Goal: Task Accomplishment & Management: Use online tool/utility

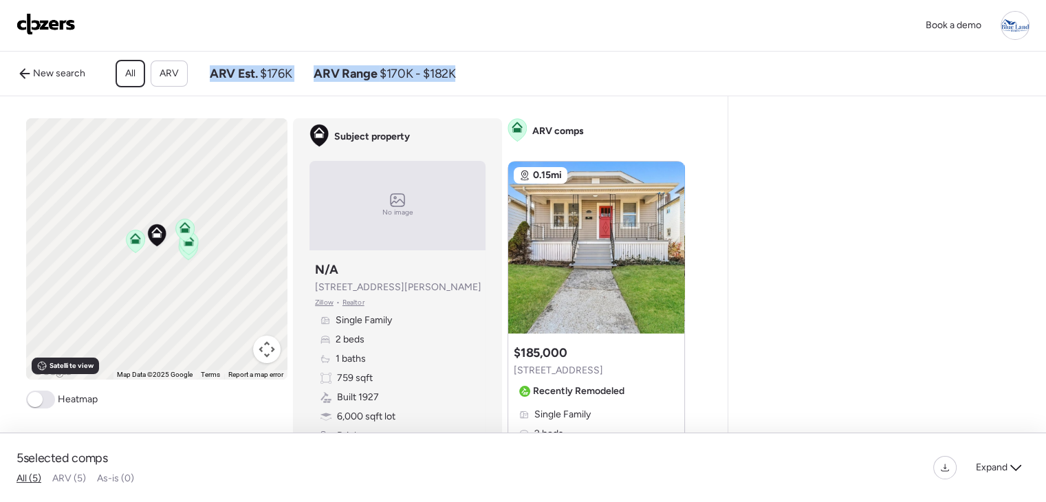
drag, startPoint x: 481, startPoint y: 81, endPoint x: 194, endPoint y: 79, distance: 287.5
click at [194, 79] on div "New search All ARV ARV Est. $176K ARV Range $170K - $182K" at bounding box center [436, 74] width 851 height 28
click at [385, 118] on div "Comps list To activate drag with keyboard, press Alt + Enter. Once in keyboard …" at bounding box center [361, 295] width 722 height 398
click at [165, 23] on div "Book a demo" at bounding box center [523, 25] width 1013 height 29
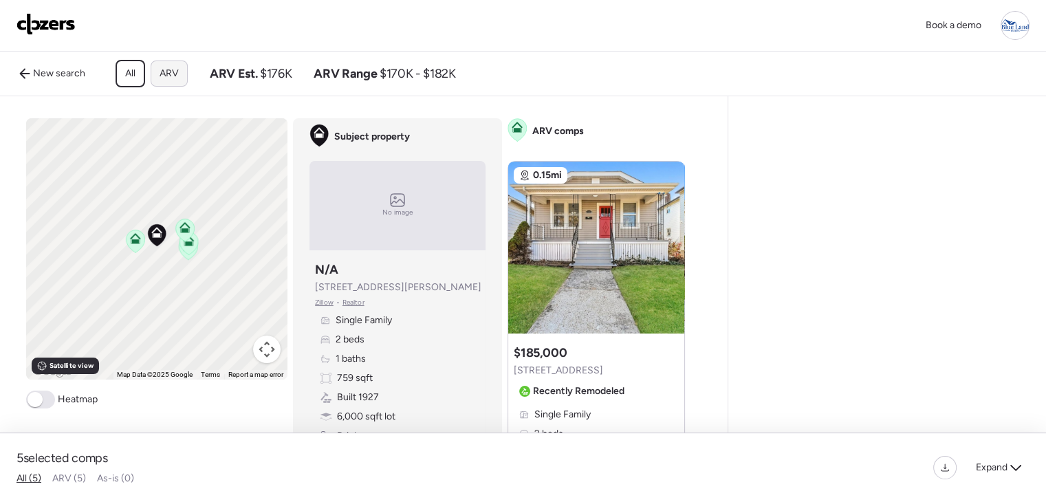
click at [171, 72] on span "ARV" at bounding box center [169, 74] width 19 height 14
drag, startPoint x: 437, startPoint y: 83, endPoint x: 488, endPoint y: 86, distance: 51.0
click at [488, 86] on div "New search All ARV ARV Est. $176K ARV Range $170K - $182K" at bounding box center [436, 74] width 851 height 28
click at [497, 86] on div "New search All ARV ARV Est. $176K ARV Range $170K - $182K" at bounding box center [436, 74] width 851 height 28
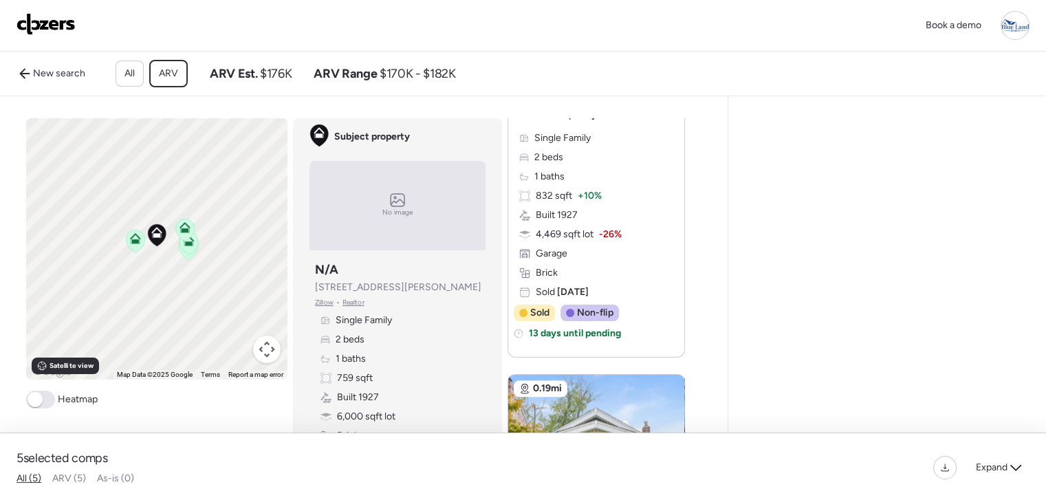
scroll to position [1400, 0]
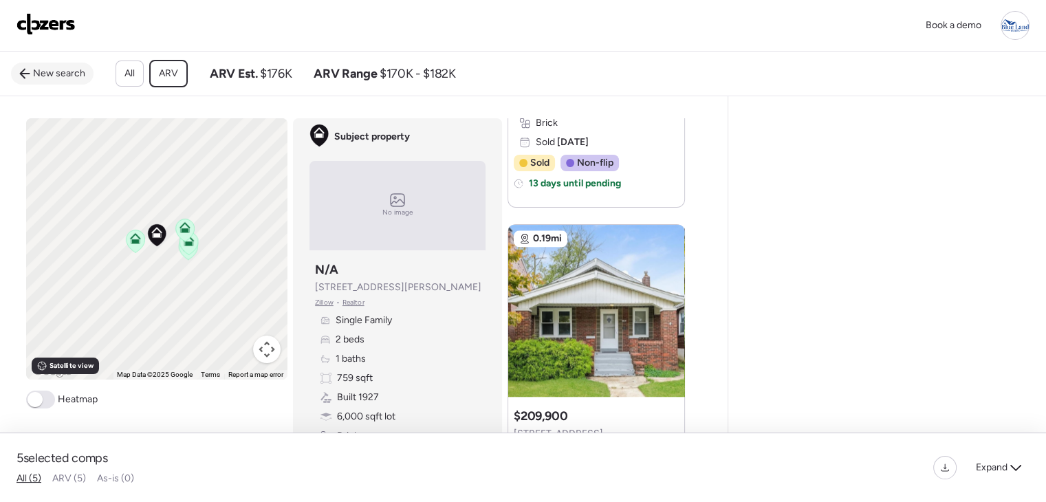
click at [21, 70] on link "New search" at bounding box center [52, 74] width 83 height 22
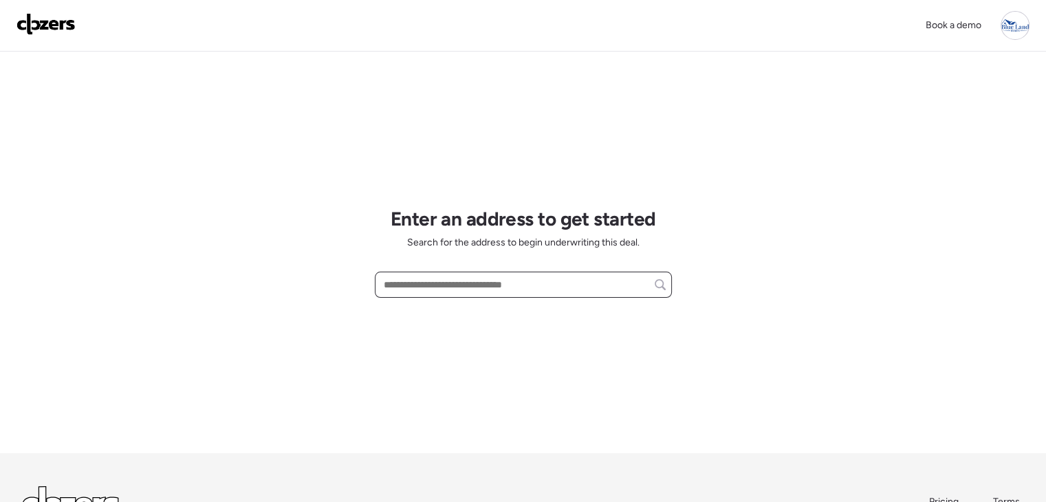
click at [454, 292] on input "text" at bounding box center [523, 284] width 285 height 19
paste input "**********"
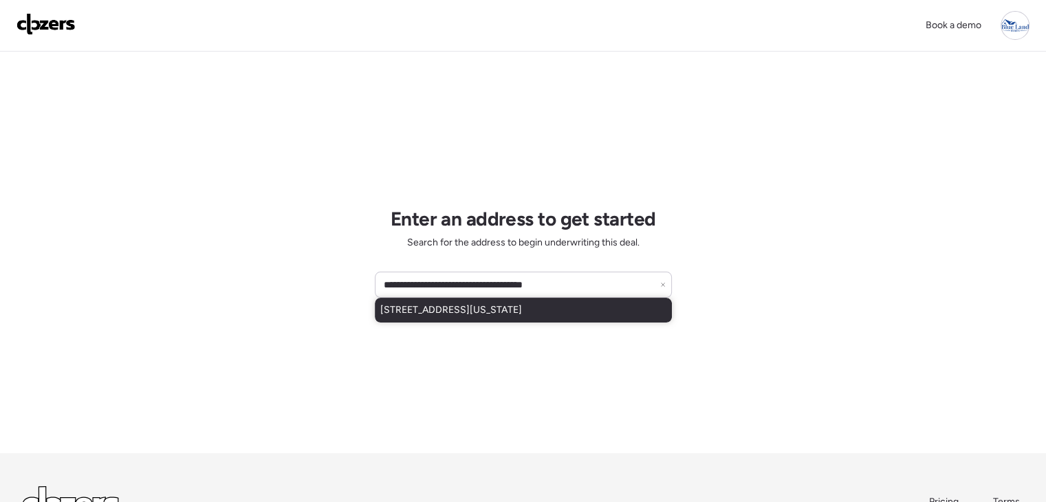
click at [487, 315] on span "4348 Virginia Ave, Saint Louis, MO, 63111" at bounding box center [451, 310] width 142 height 14
type input "**********"
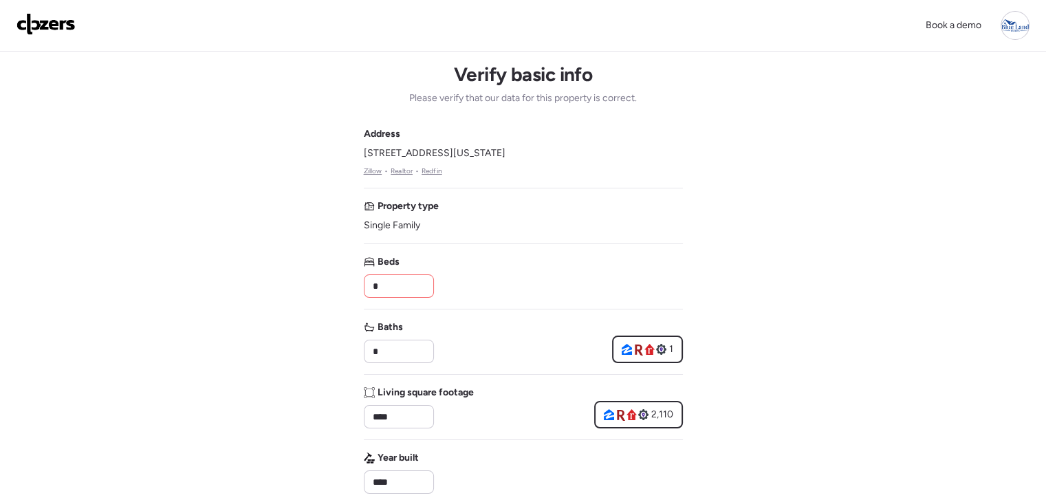
scroll to position [501, 0]
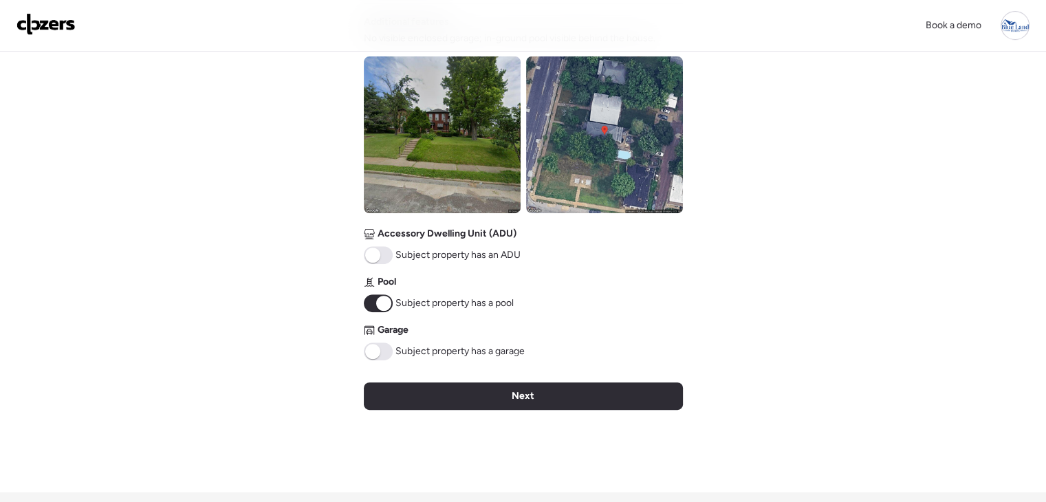
click at [525, 412] on div "Verify basic info Please verify that our data for this property is correct. Add…" at bounding box center [523, 21] width 319 height 942
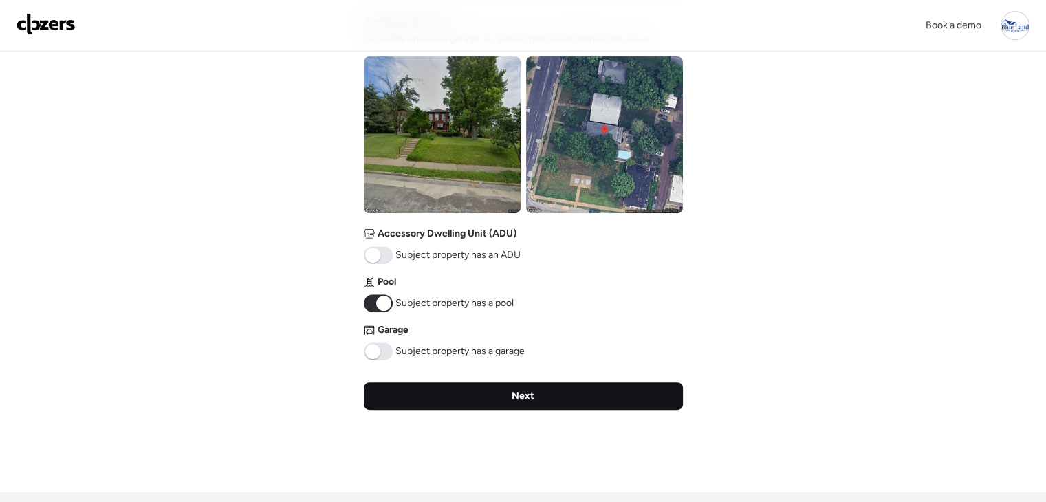
click at [526, 399] on span "Next" at bounding box center [523, 396] width 23 height 14
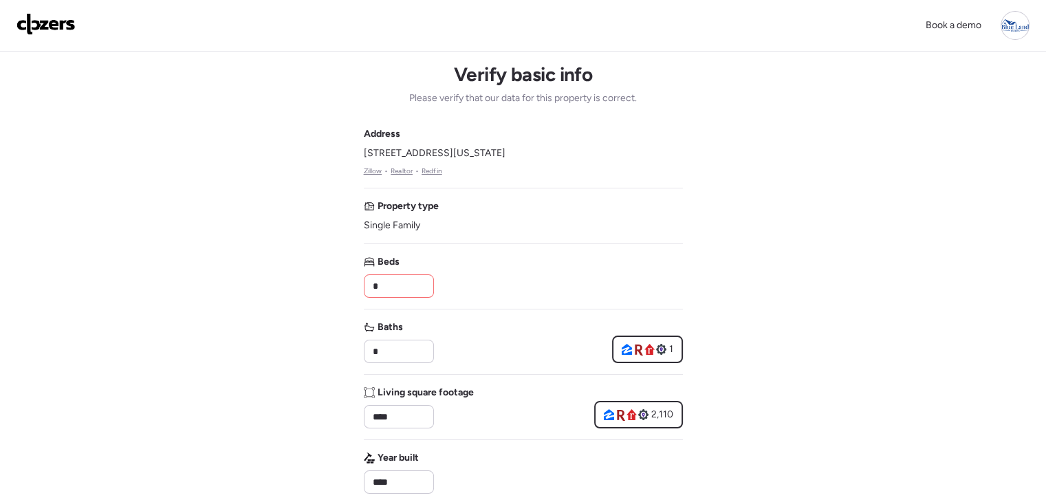
click at [406, 284] on input "*" at bounding box center [399, 285] width 58 height 19
drag, startPoint x: 402, startPoint y: 287, endPoint x: 324, endPoint y: 285, distance: 77.7
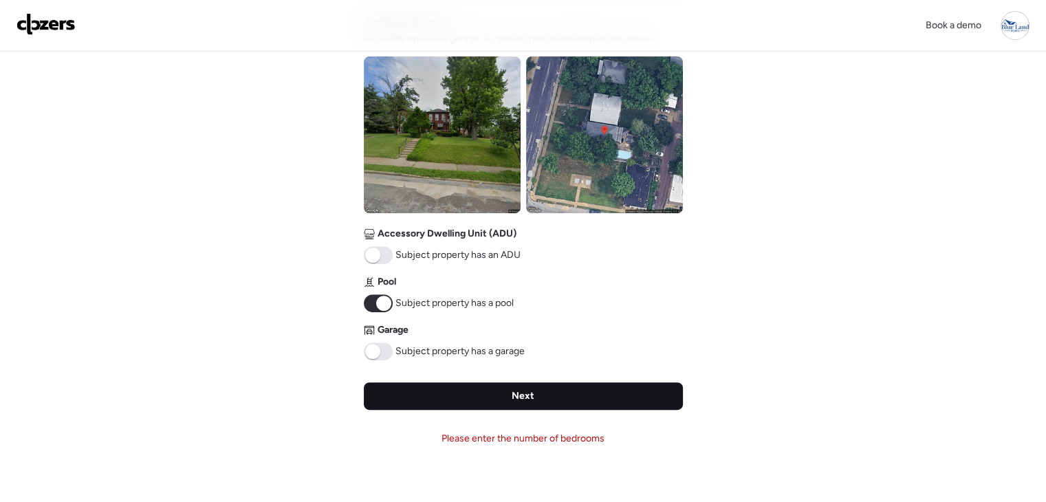
type input "*"
click at [586, 393] on div "Next" at bounding box center [523, 396] width 319 height 28
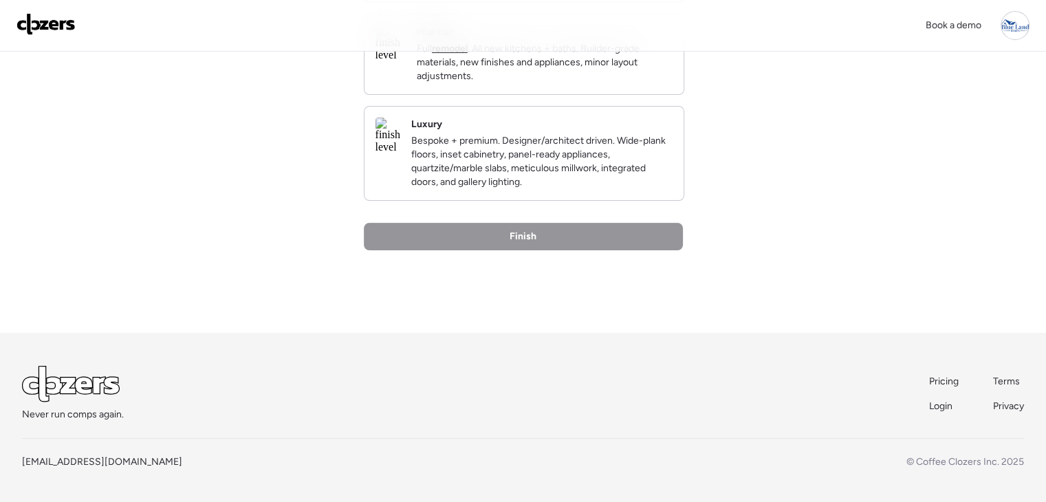
scroll to position [0, 0]
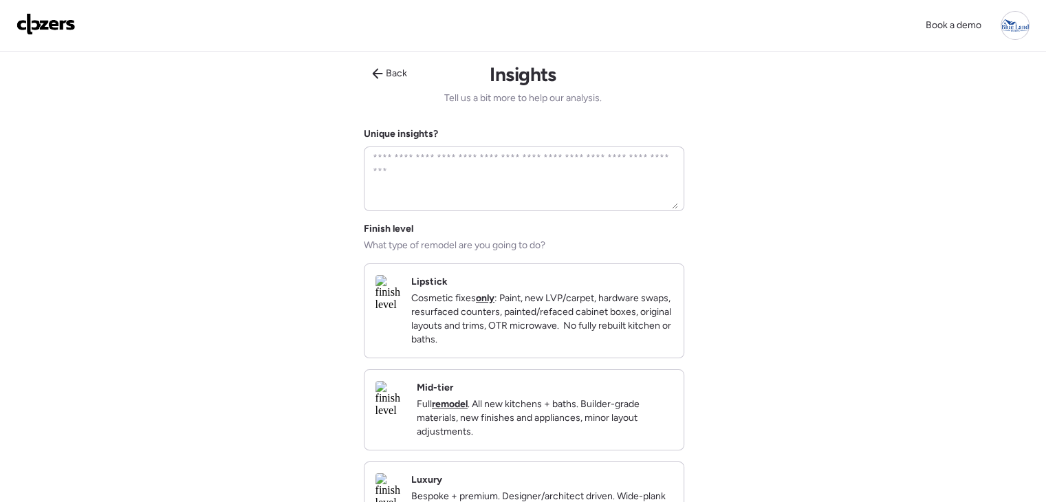
click at [547, 400] on div "Mid-tier Full remodel . All new kitchens + baths. Builder-grade materials, new …" at bounding box center [545, 410] width 256 height 58
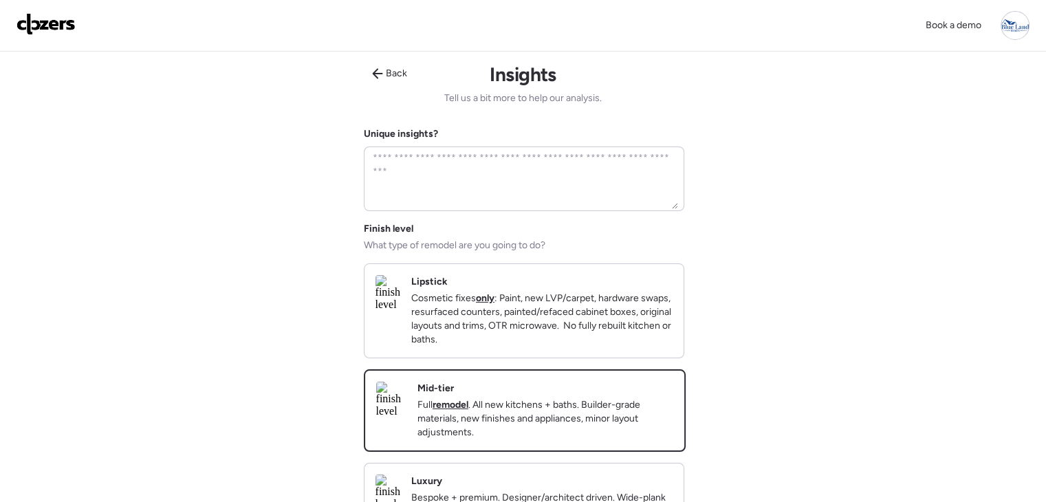
scroll to position [378, 0]
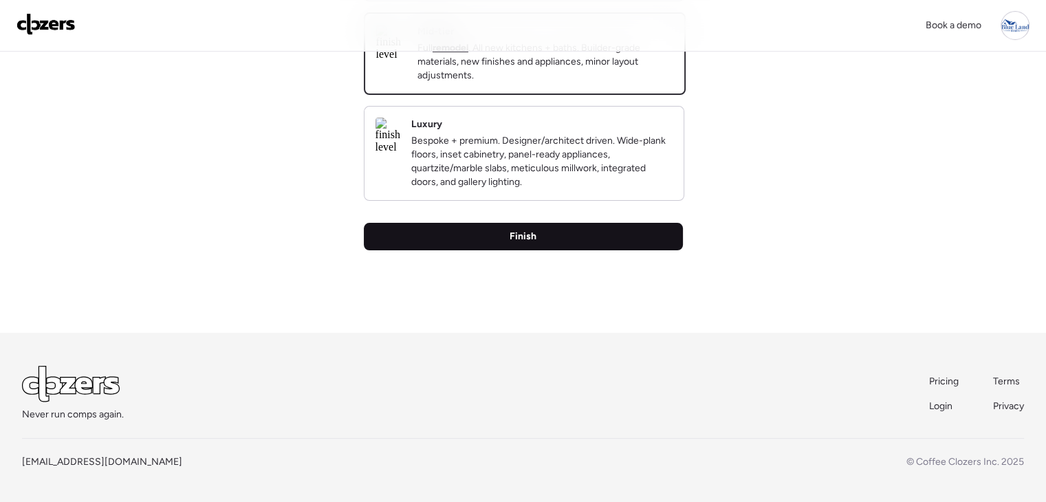
click at [555, 225] on div "Finish" at bounding box center [523, 237] width 319 height 28
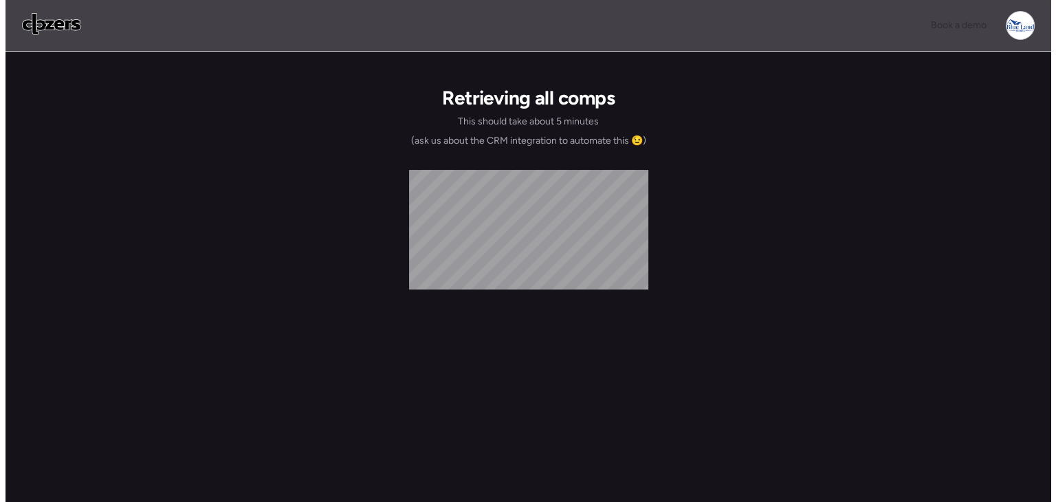
scroll to position [0, 0]
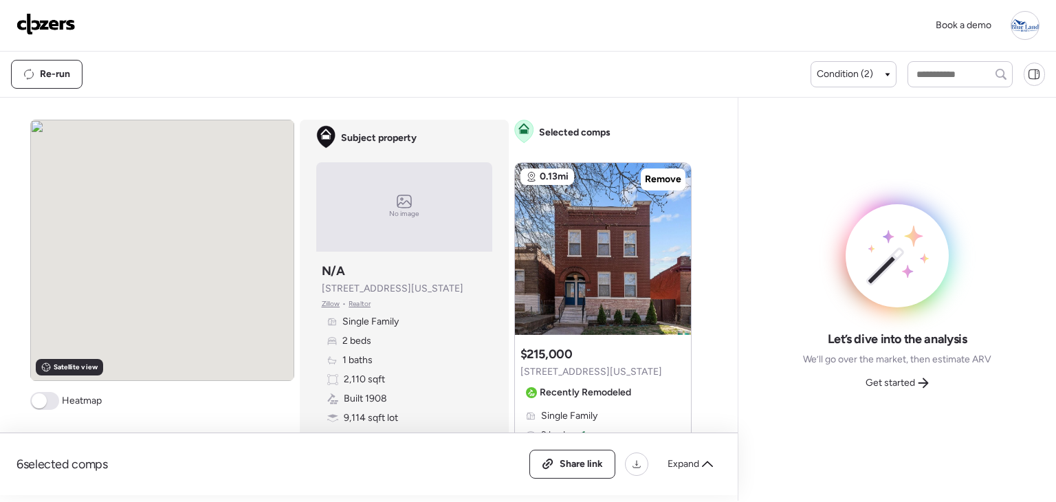
click at [240, 100] on div "6 selected comps All (6) ARV (6) As-is (0) Share link Expand Comps list Satelli…" at bounding box center [366, 297] width 732 height 398
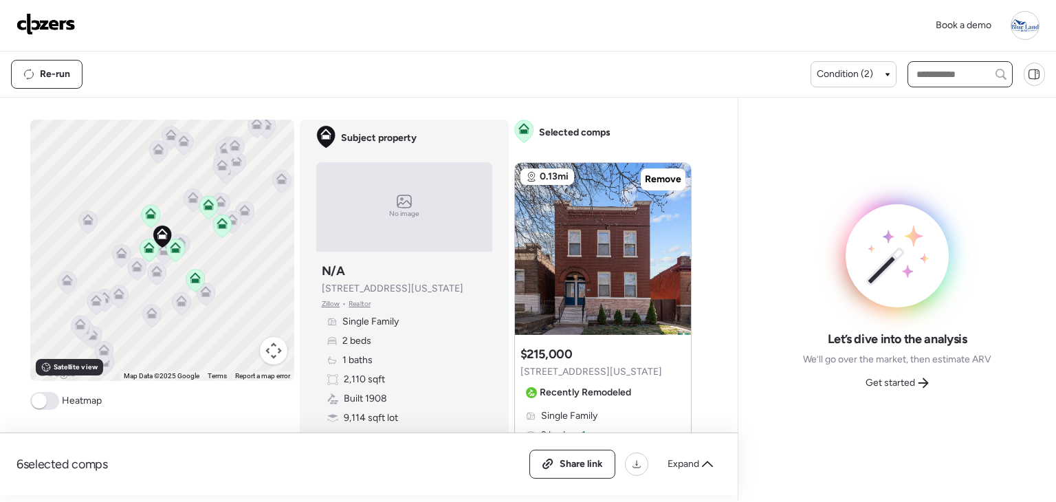
click at [944, 75] on input "text" at bounding box center [960, 74] width 93 height 19
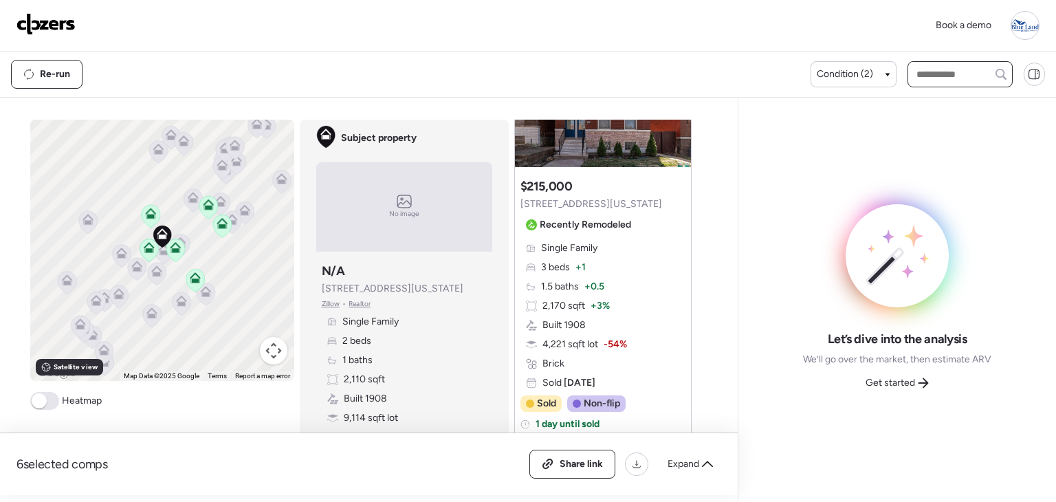
scroll to position [47, 0]
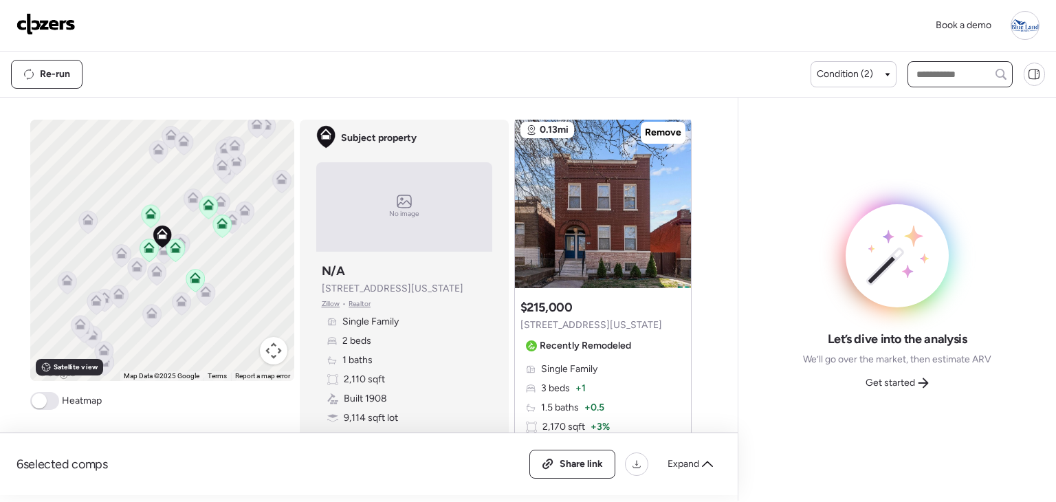
click at [960, 72] on input "text" at bounding box center [960, 74] width 93 height 19
paste input "**********"
type input "**********"
click at [1026, 78] on div at bounding box center [1033, 74] width 23 height 23
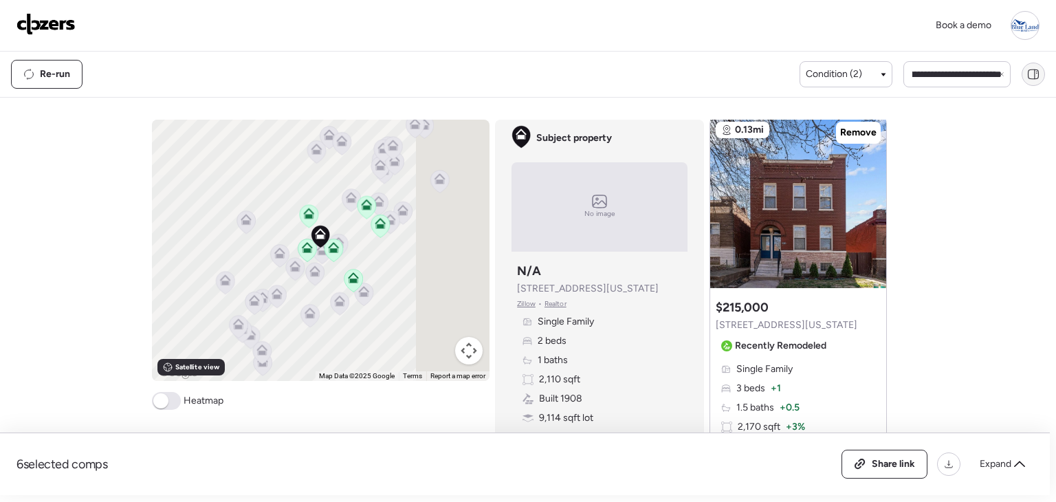
scroll to position [0, 0]
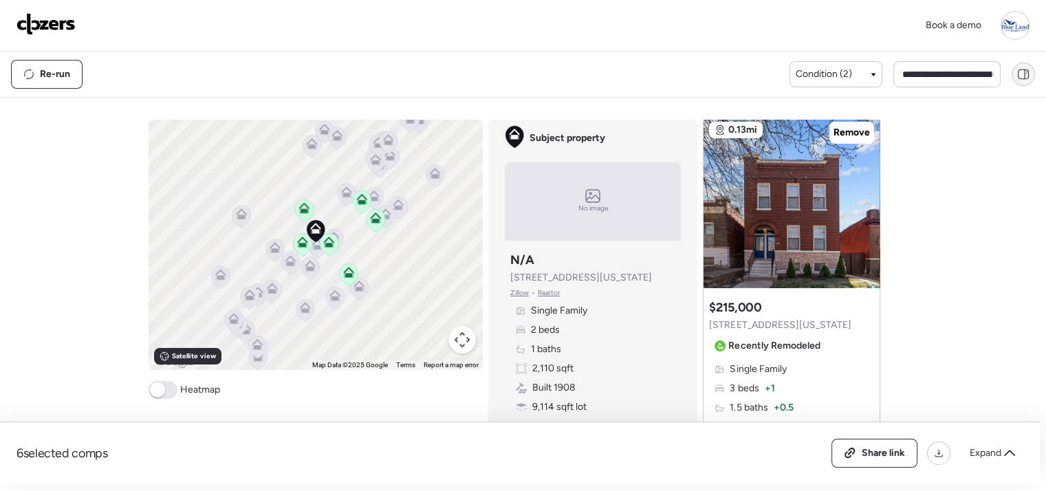
click at [1026, 78] on icon at bounding box center [1023, 74] width 12 height 12
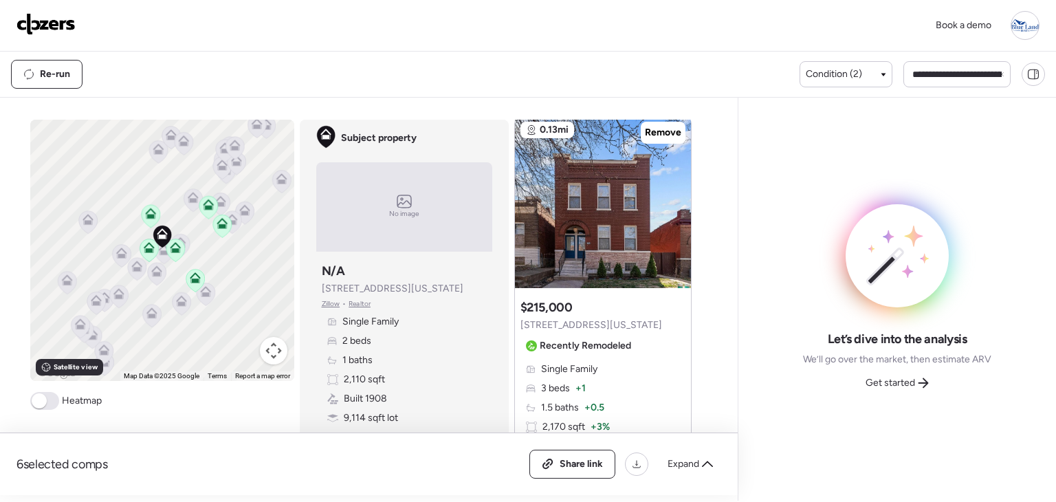
click at [42, 23] on img at bounding box center [46, 24] width 59 height 22
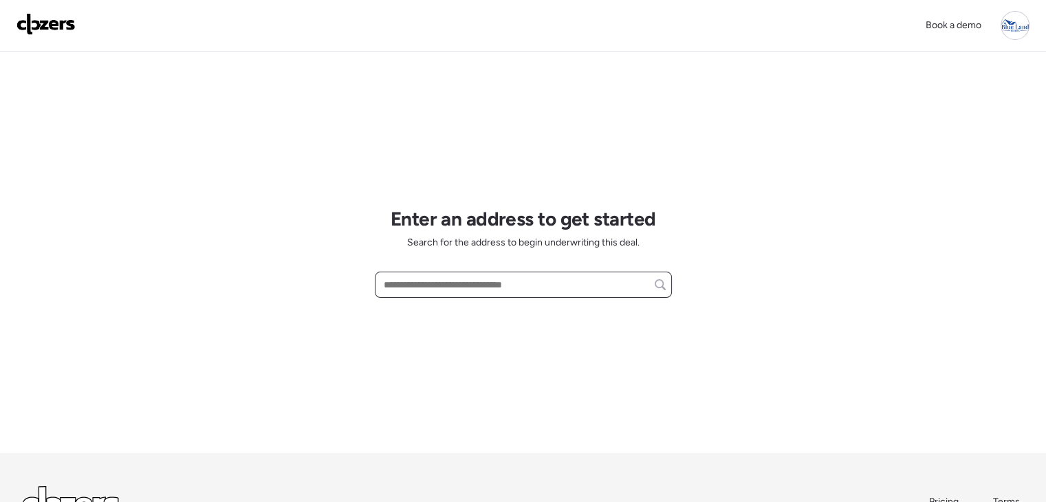
click at [459, 283] on input "text" at bounding box center [523, 284] width 285 height 19
paste input "**********"
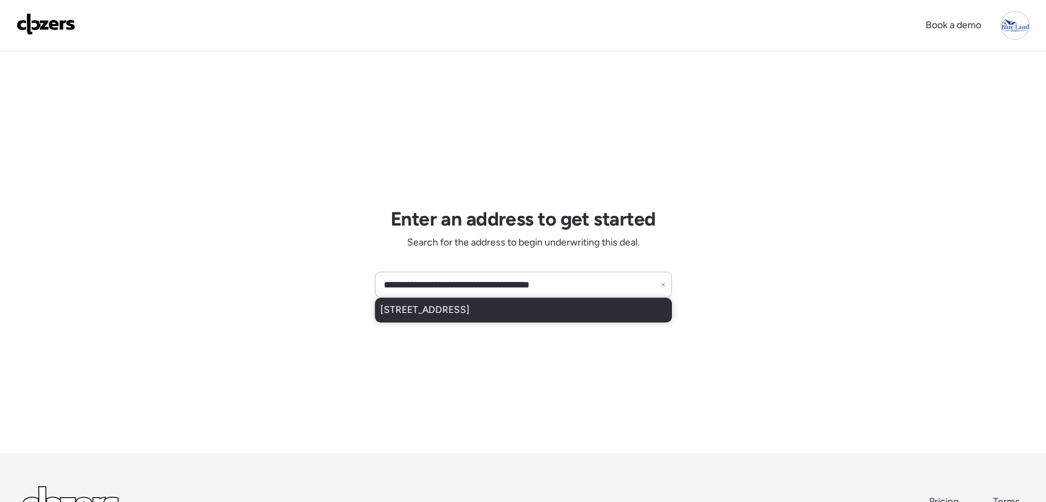
click at [470, 303] on span "17019 Lakeside Rdg, Chesterfield, MO, 63005" at bounding box center [424, 310] width 89 height 14
type input "**********"
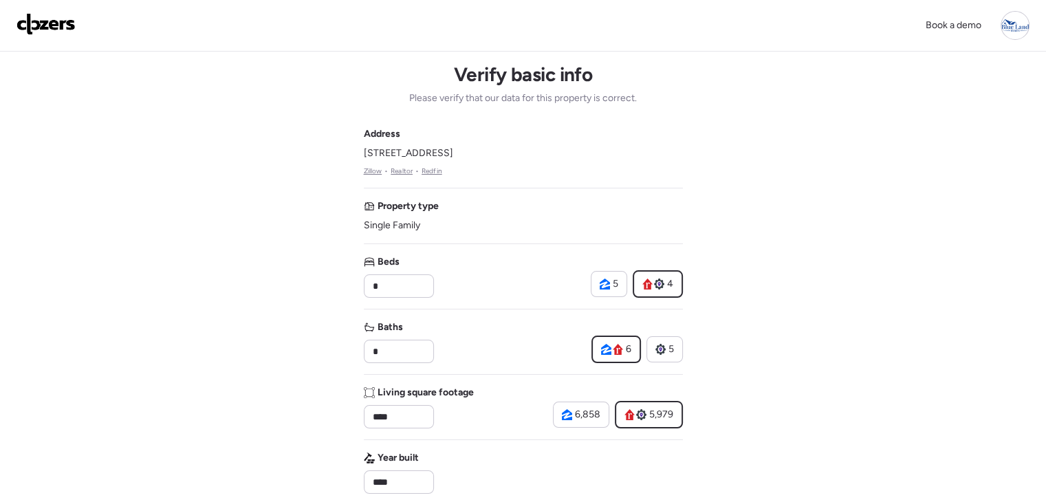
scroll to position [501, 0]
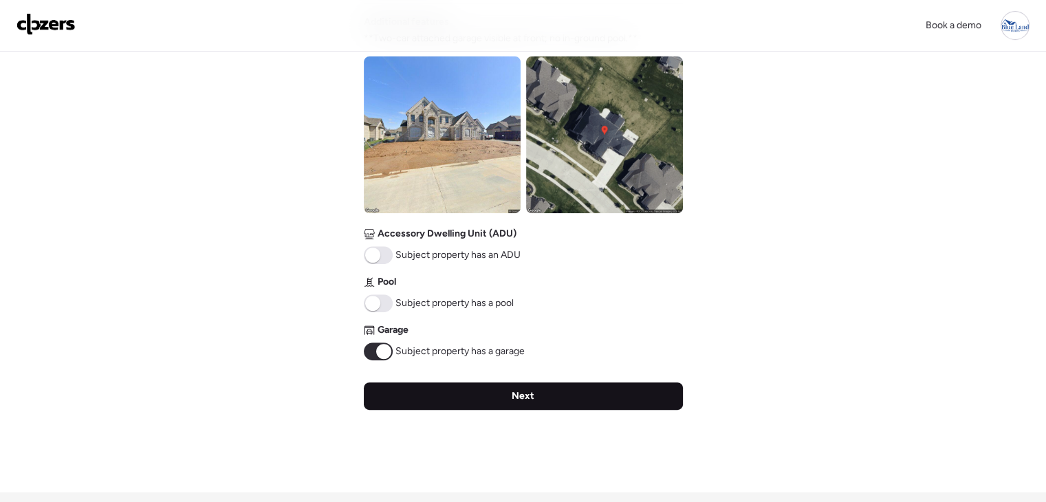
click at [540, 389] on div "Next" at bounding box center [523, 396] width 319 height 28
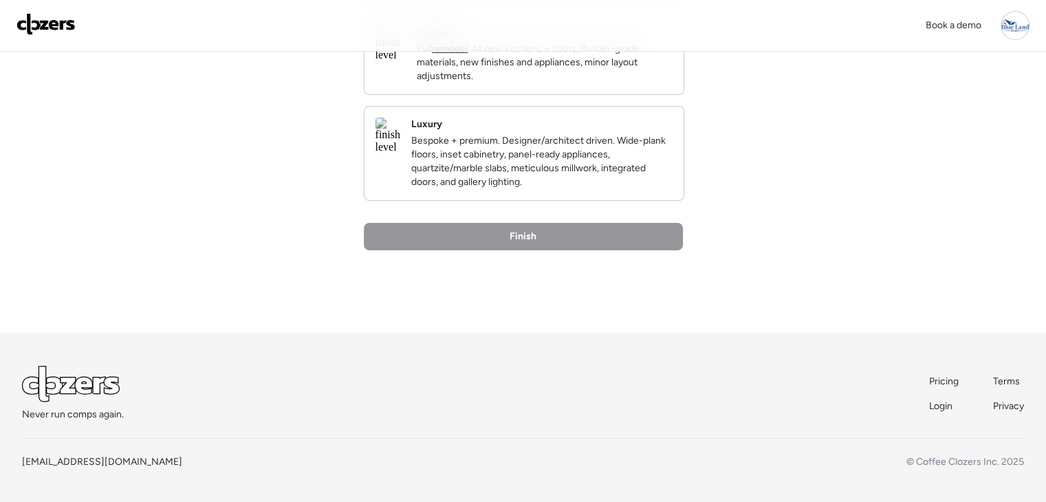
scroll to position [0, 0]
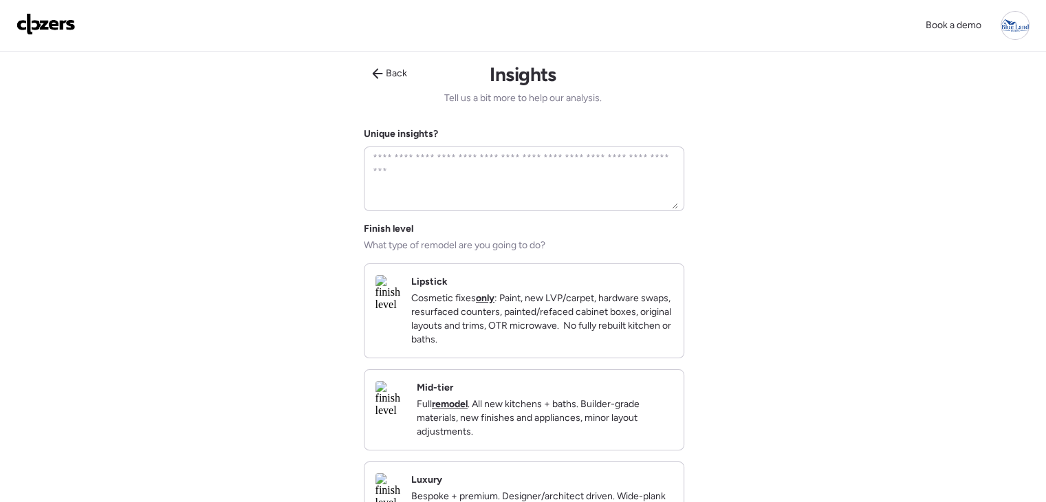
click at [565, 303] on p "Cosmetic fixes only : Paint, new LVP/carpet, hardware swaps, resurfaced counter…" at bounding box center [541, 319] width 261 height 55
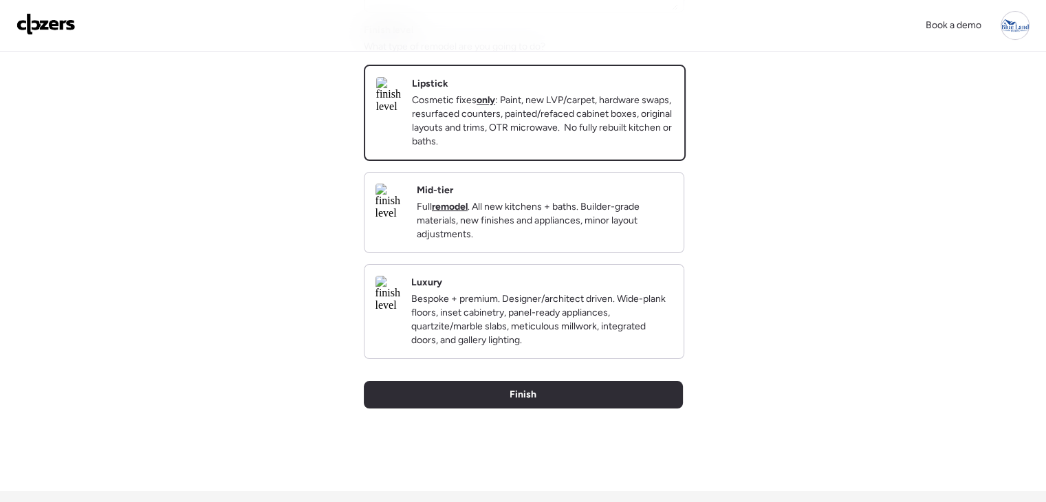
scroll to position [211, 0]
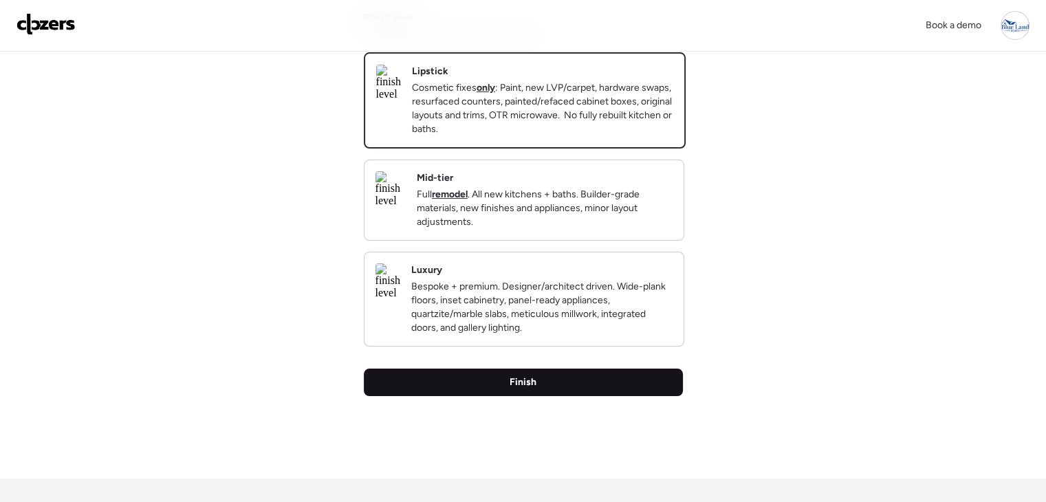
click at [552, 396] on div "Finish" at bounding box center [523, 383] width 319 height 28
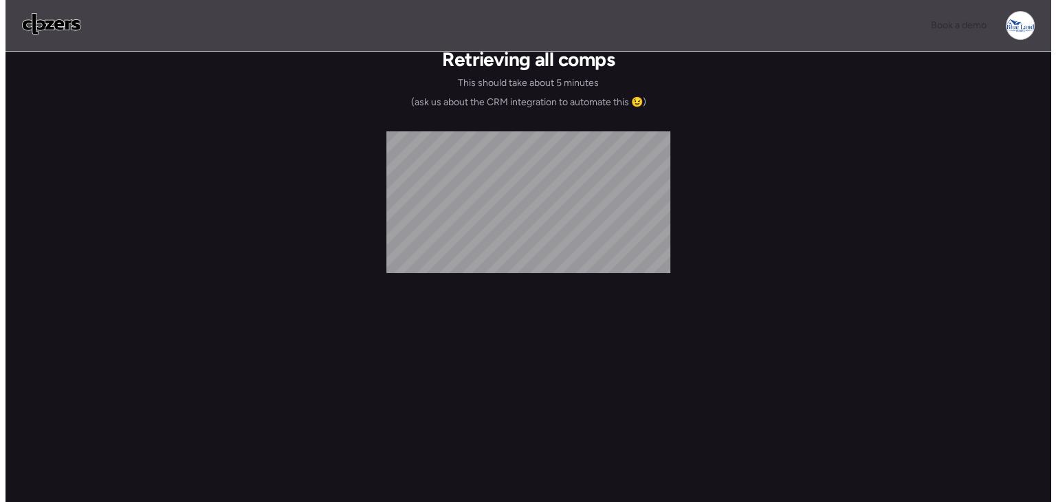
scroll to position [0, 0]
